Goal: Navigation & Orientation: Find specific page/section

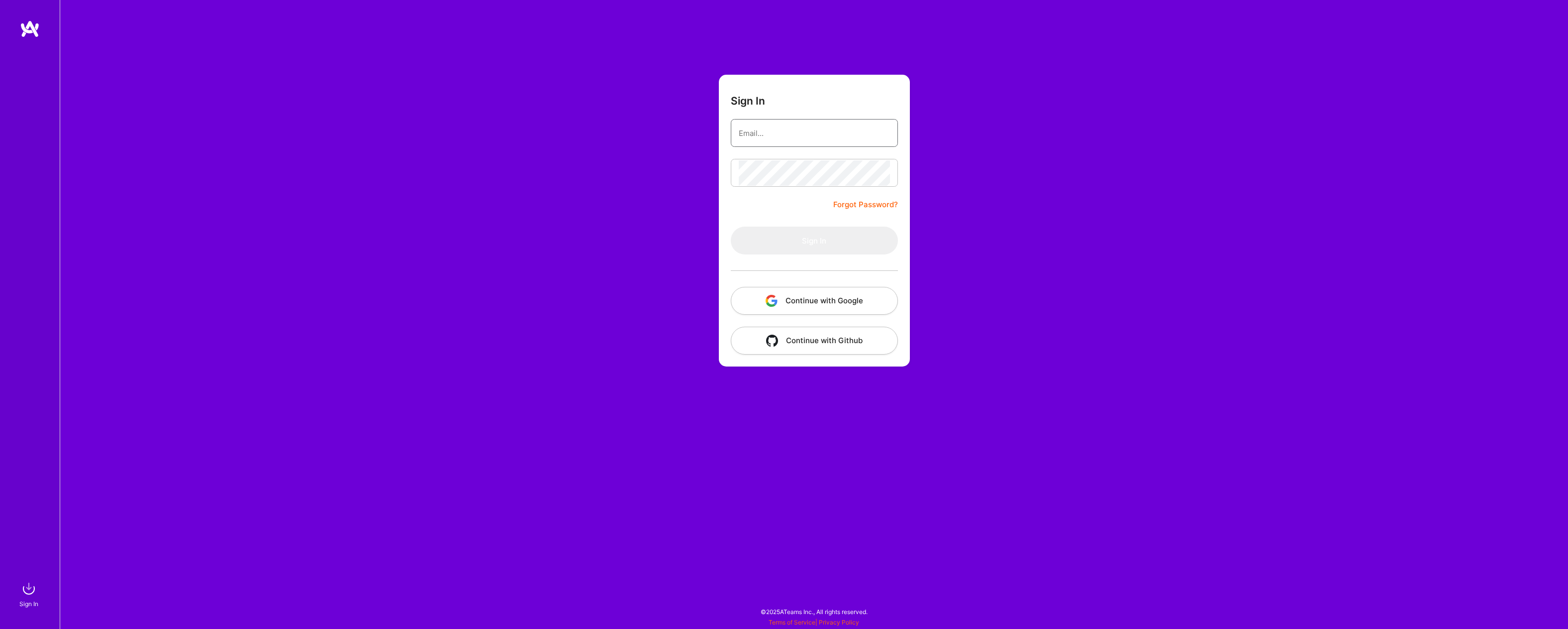
click at [767, 129] on input "email" at bounding box center [814, 133] width 151 height 25
type input "[EMAIL_ADDRESS][DOMAIN_NAME]"
click at [731, 227] on button "Sign In" at bounding box center [814, 240] width 167 height 28
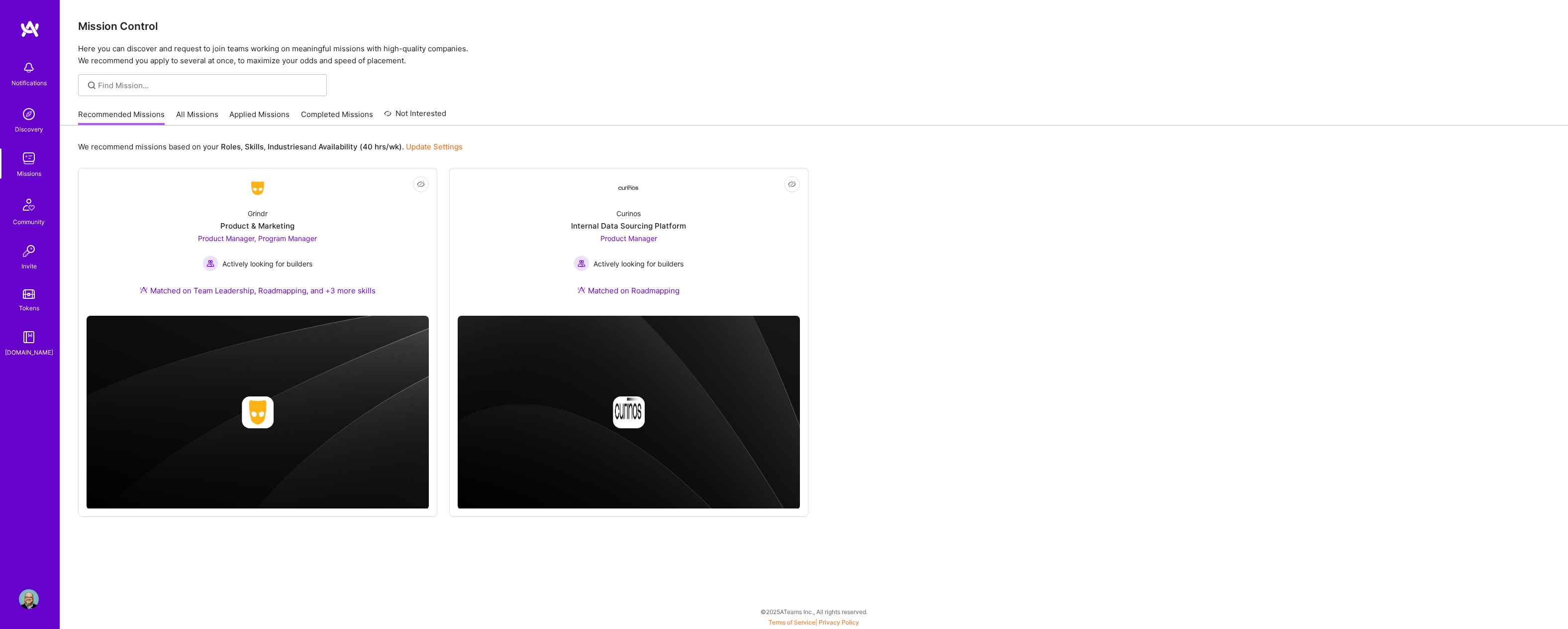
click at [315, 115] on link "Completed Missions" at bounding box center [337, 117] width 72 height 17
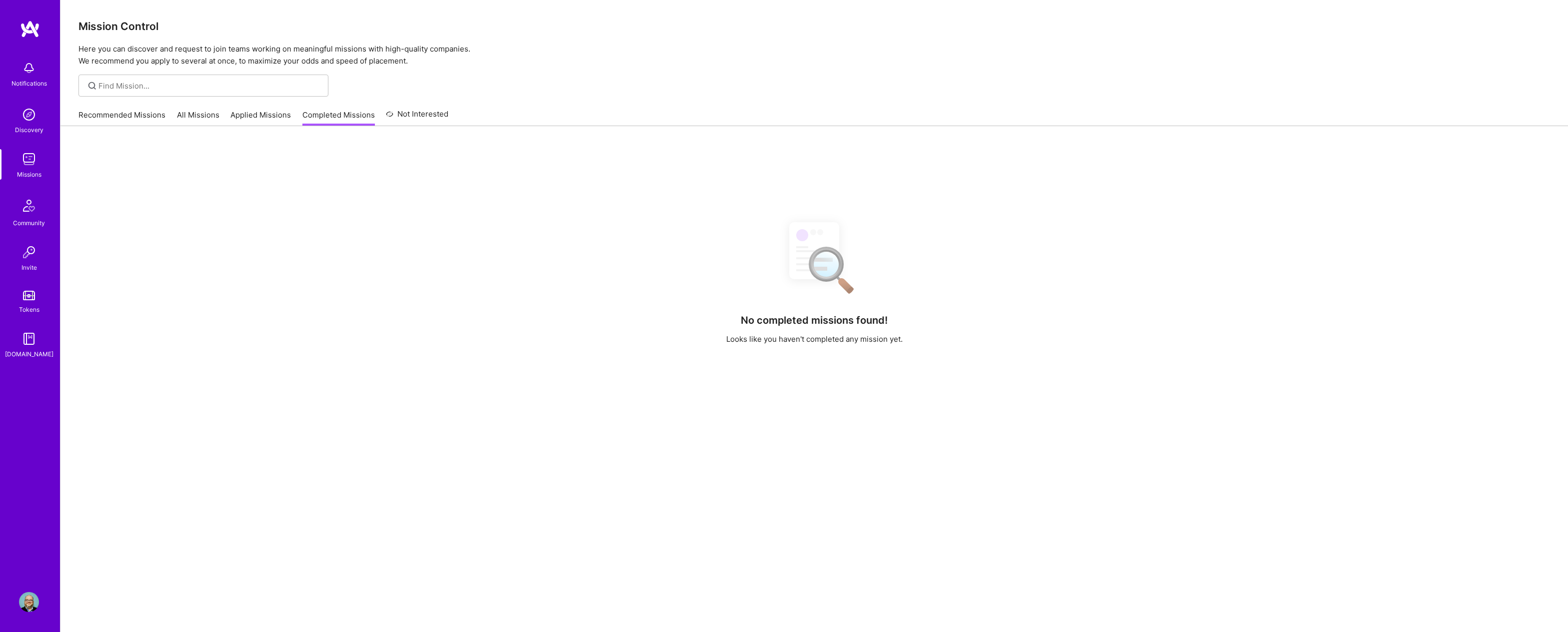
click at [145, 116] on link "Recommended Missions" at bounding box center [122, 117] width 87 height 17
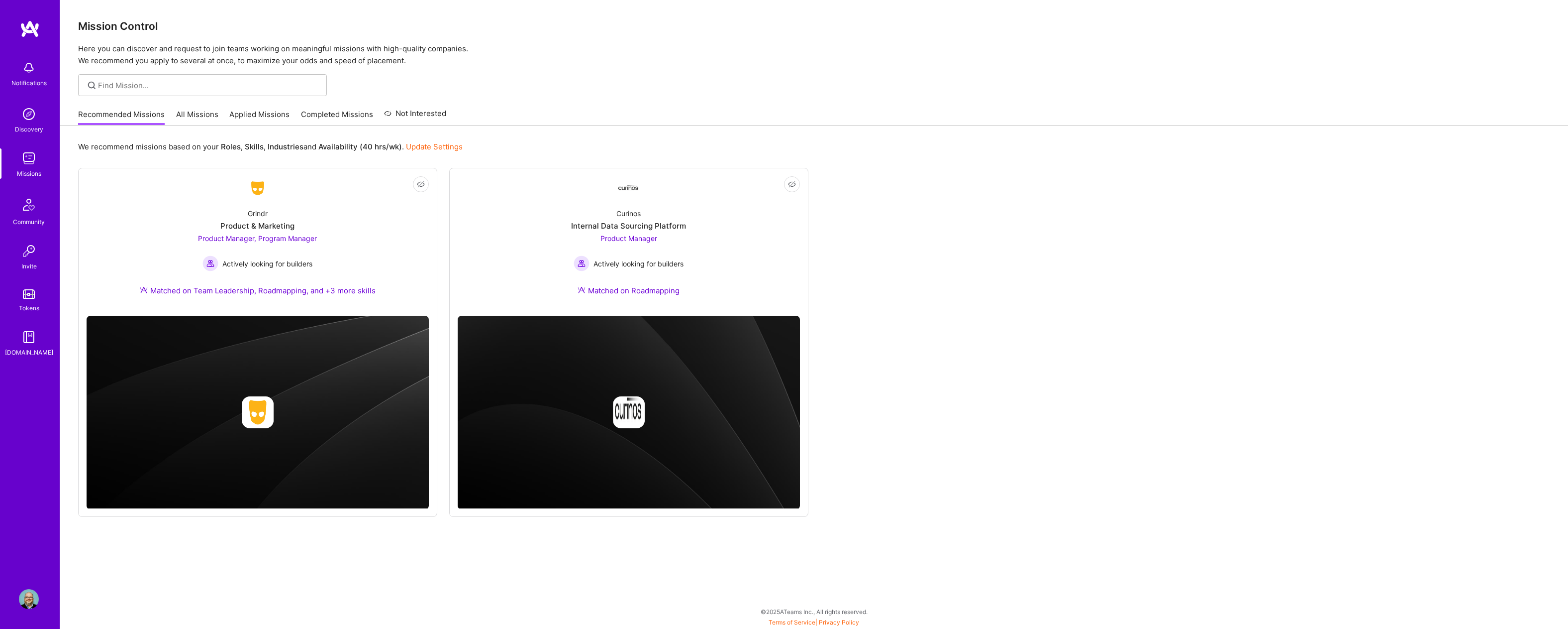
click at [196, 117] on link "All Missions" at bounding box center [197, 117] width 42 height 17
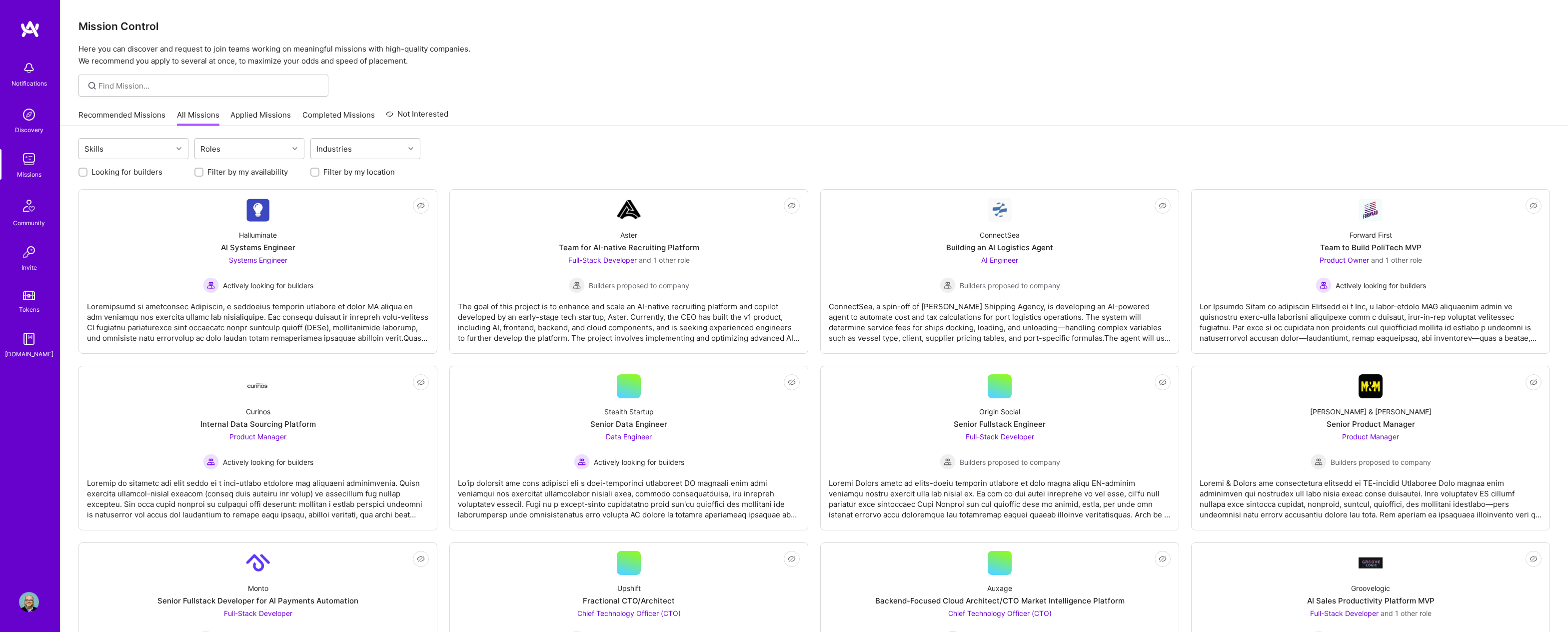
click at [240, 116] on link "Applied Missions" at bounding box center [260, 117] width 61 height 17
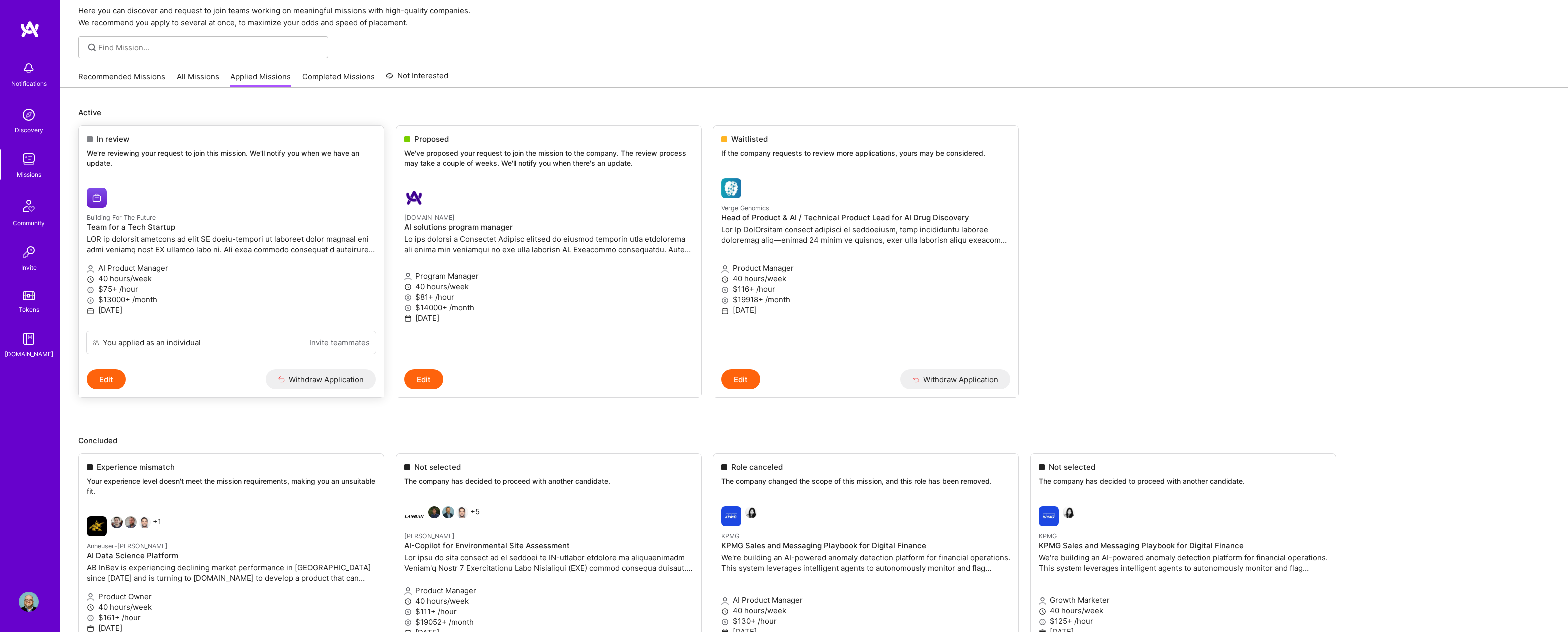
scroll to position [40, 0]
